Goal: Task Accomplishment & Management: Manage account settings

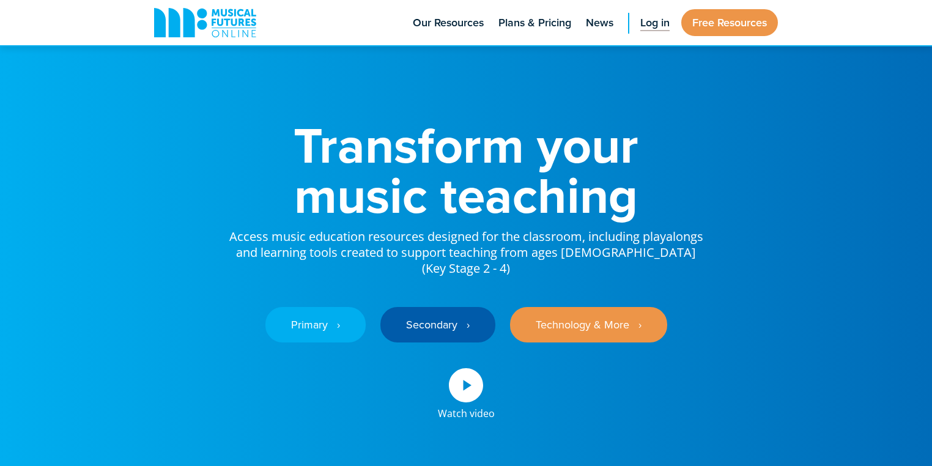
click at [650, 31] on link "Log in" at bounding box center [655, 22] width 42 height 45
click at [647, 27] on span "Log in" at bounding box center [654, 23] width 29 height 17
click at [655, 23] on span "Log in" at bounding box center [654, 23] width 29 height 17
